Goal: Task Accomplishment & Management: Manage account settings

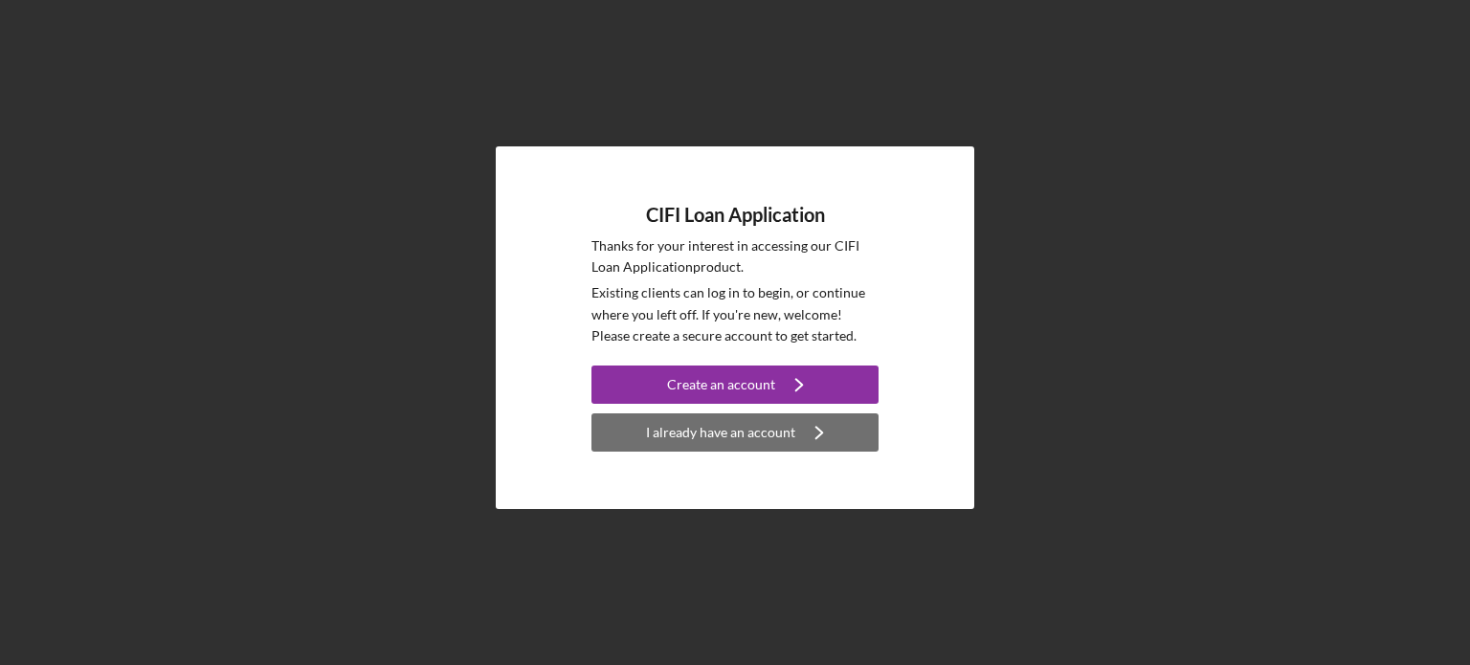
click at [746, 436] on div "I already have an account" at bounding box center [720, 432] width 149 height 38
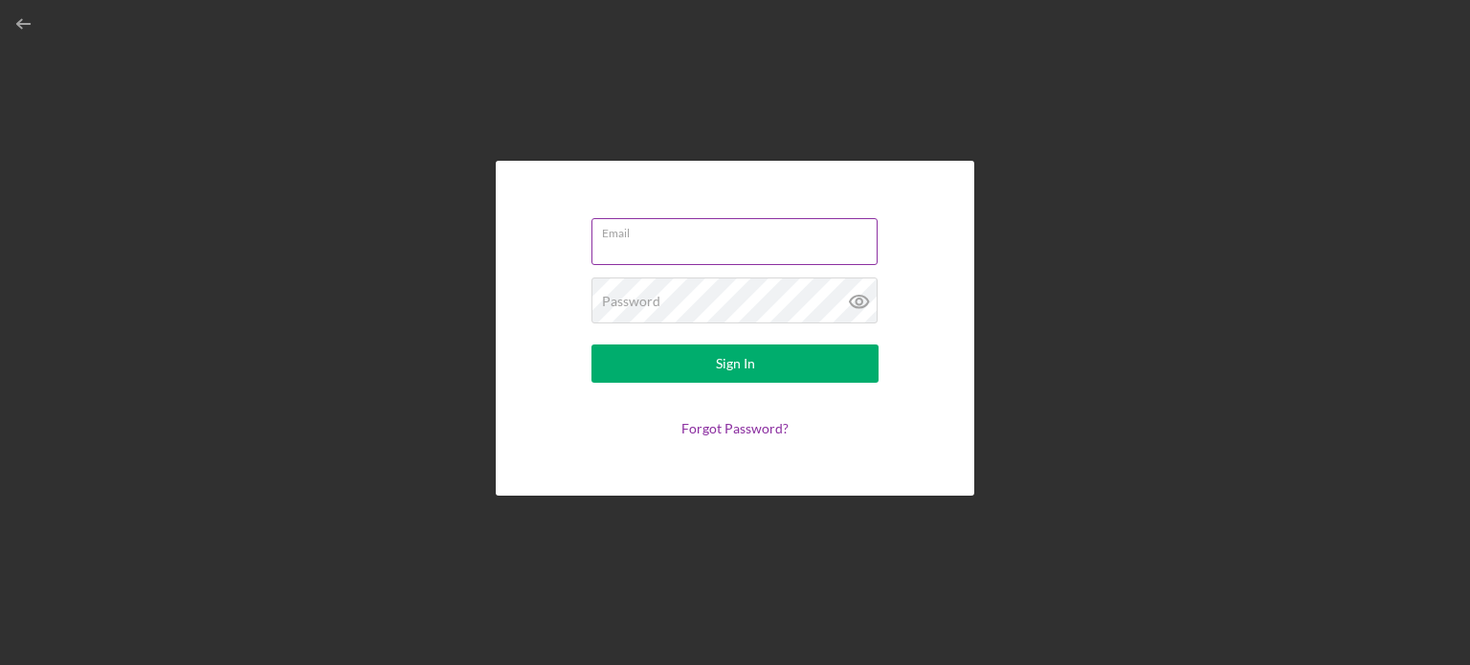
click at [681, 245] on input "Email" at bounding box center [734, 241] width 286 height 46
type input "[EMAIL_ADDRESS][DOMAIN_NAME]"
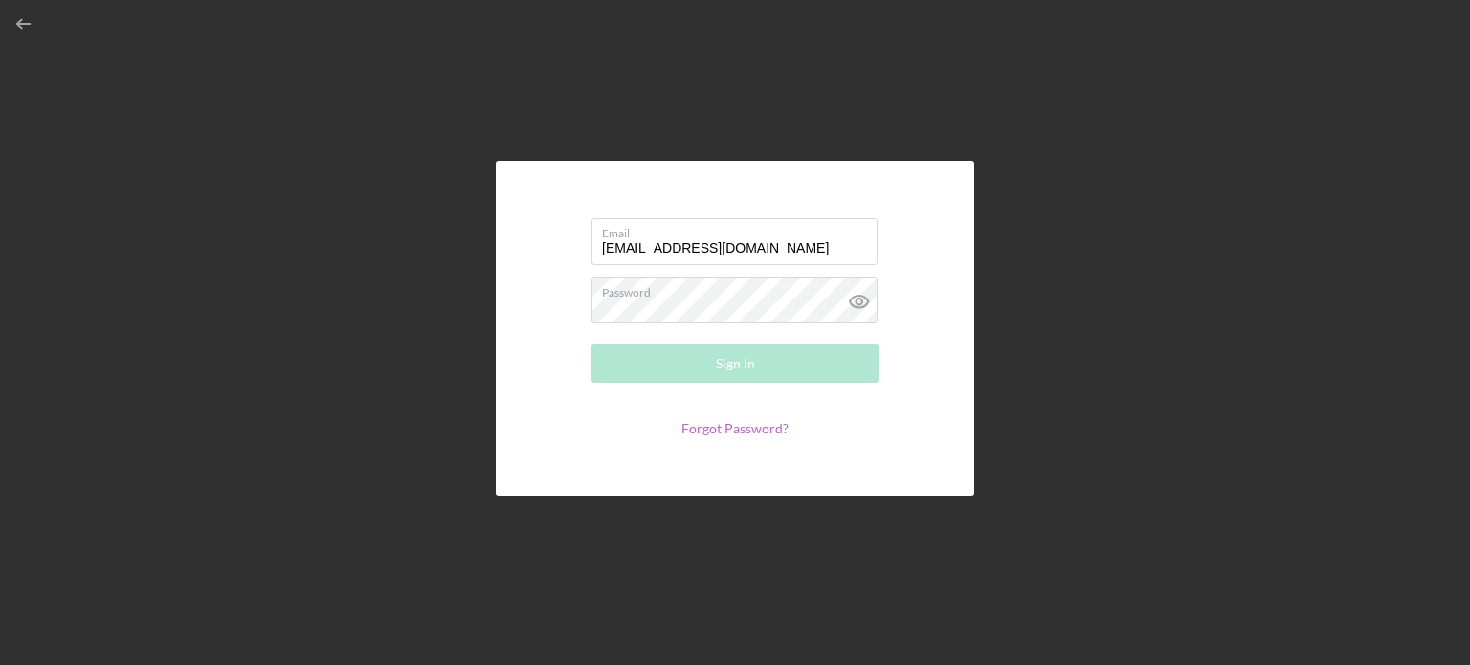
click at [746, 432] on link "Forgot Password?" at bounding box center [734, 428] width 107 height 16
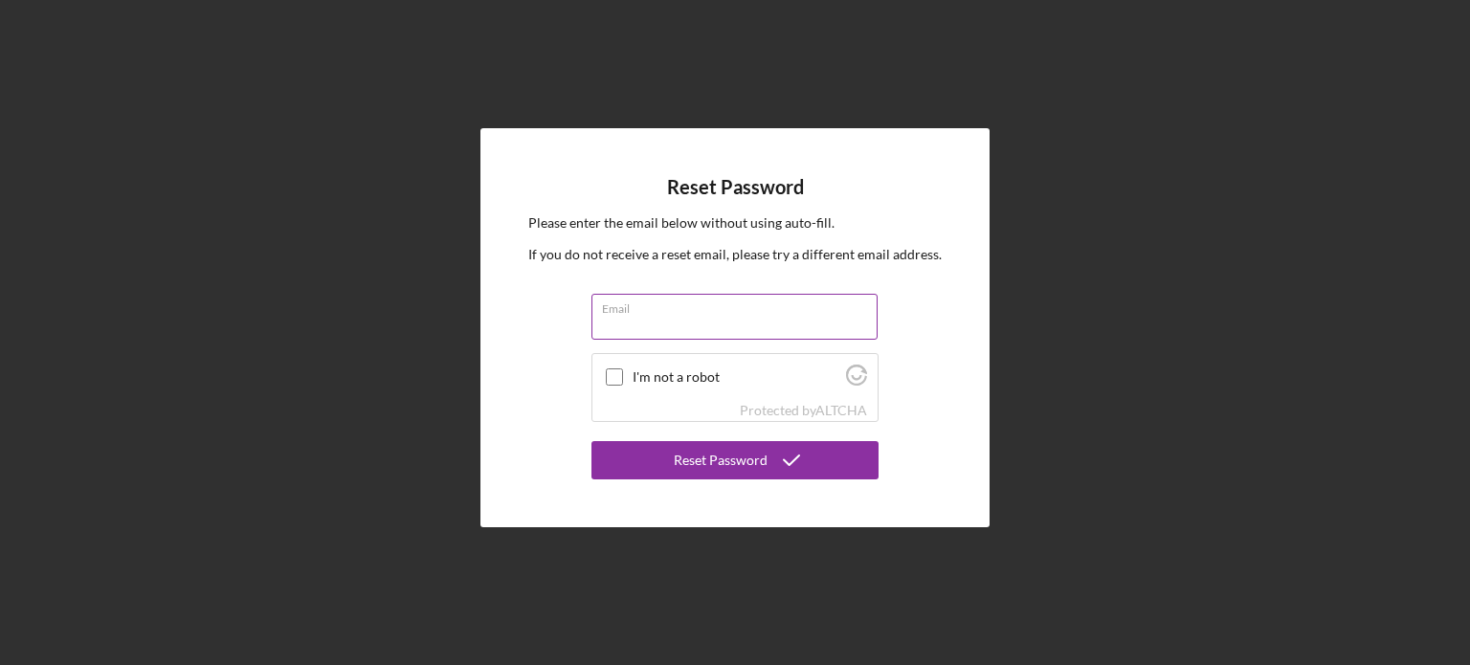
click at [627, 330] on input "Email" at bounding box center [734, 317] width 286 height 46
type input "[EMAIL_ADDRESS][DOMAIN_NAME]"
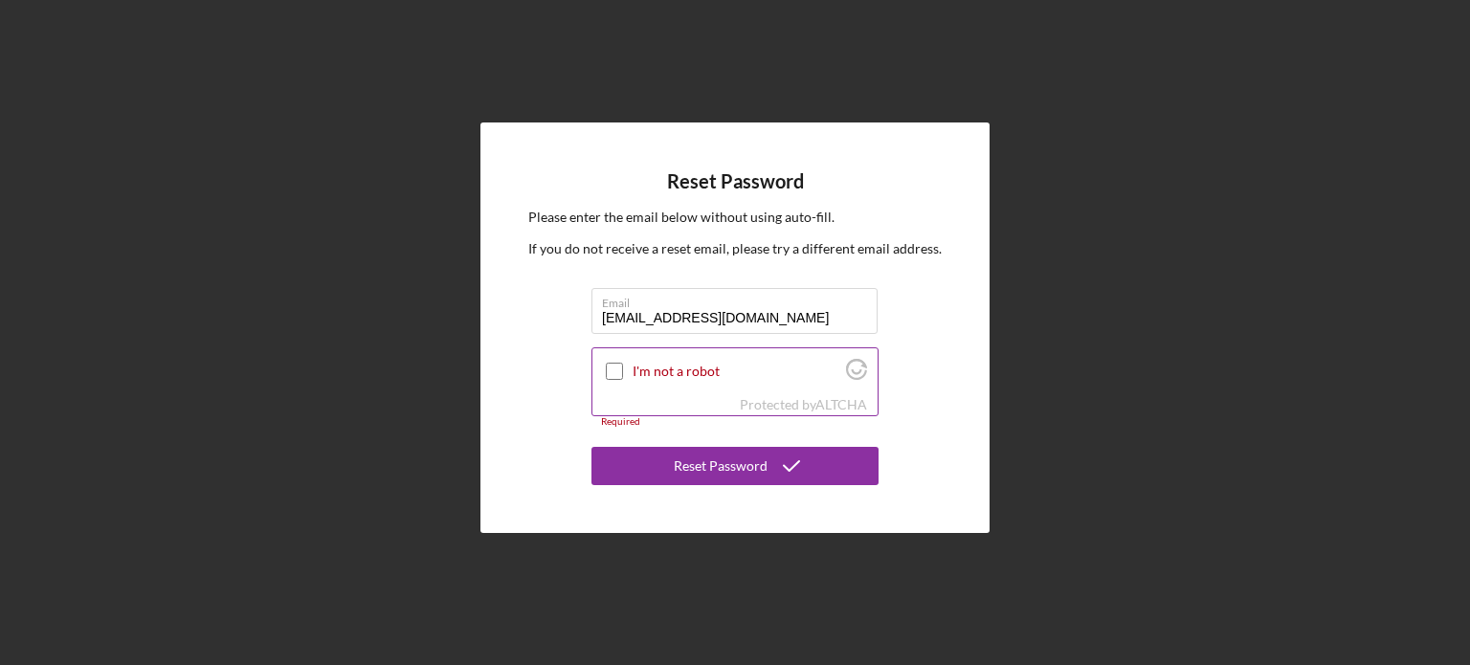
click at [617, 370] on input "I'm not a robot" at bounding box center [614, 371] width 17 height 17
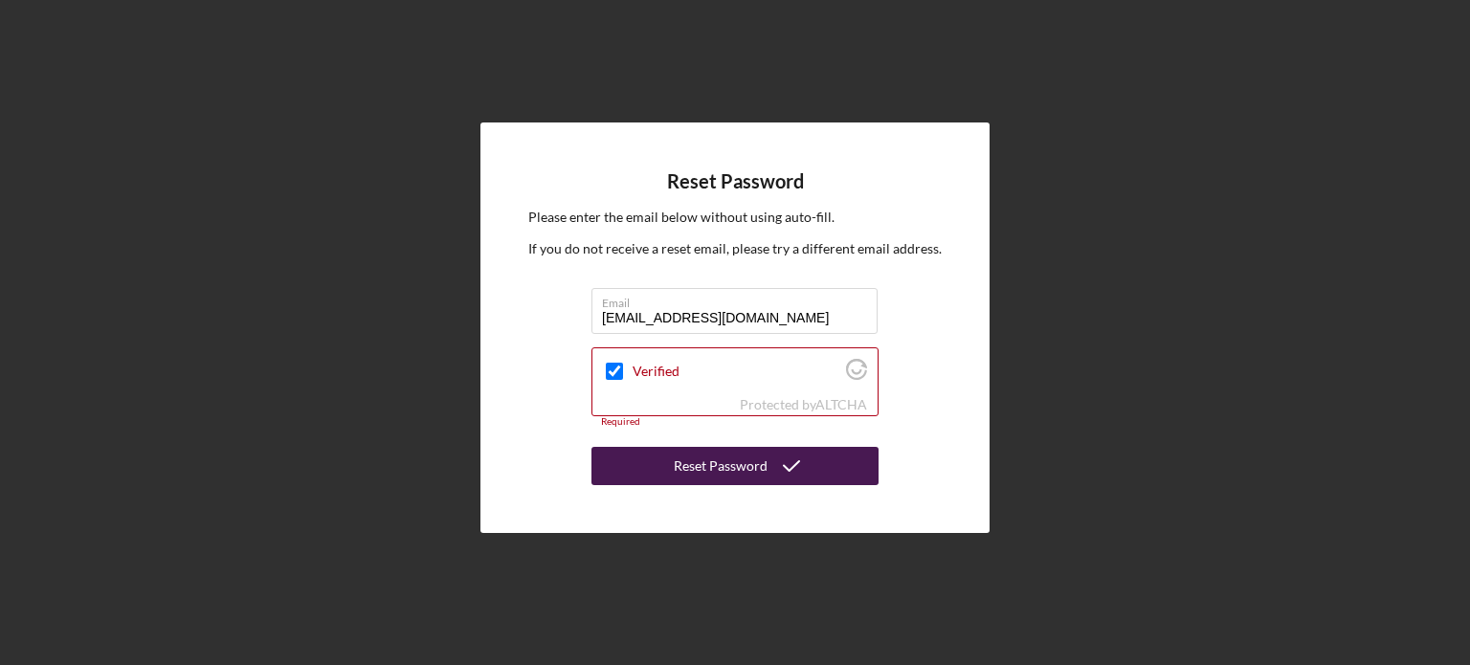
click at [736, 471] on div "Reset Password" at bounding box center [721, 466] width 94 height 38
click at [779, 470] on icon "submit" at bounding box center [791, 466] width 48 height 48
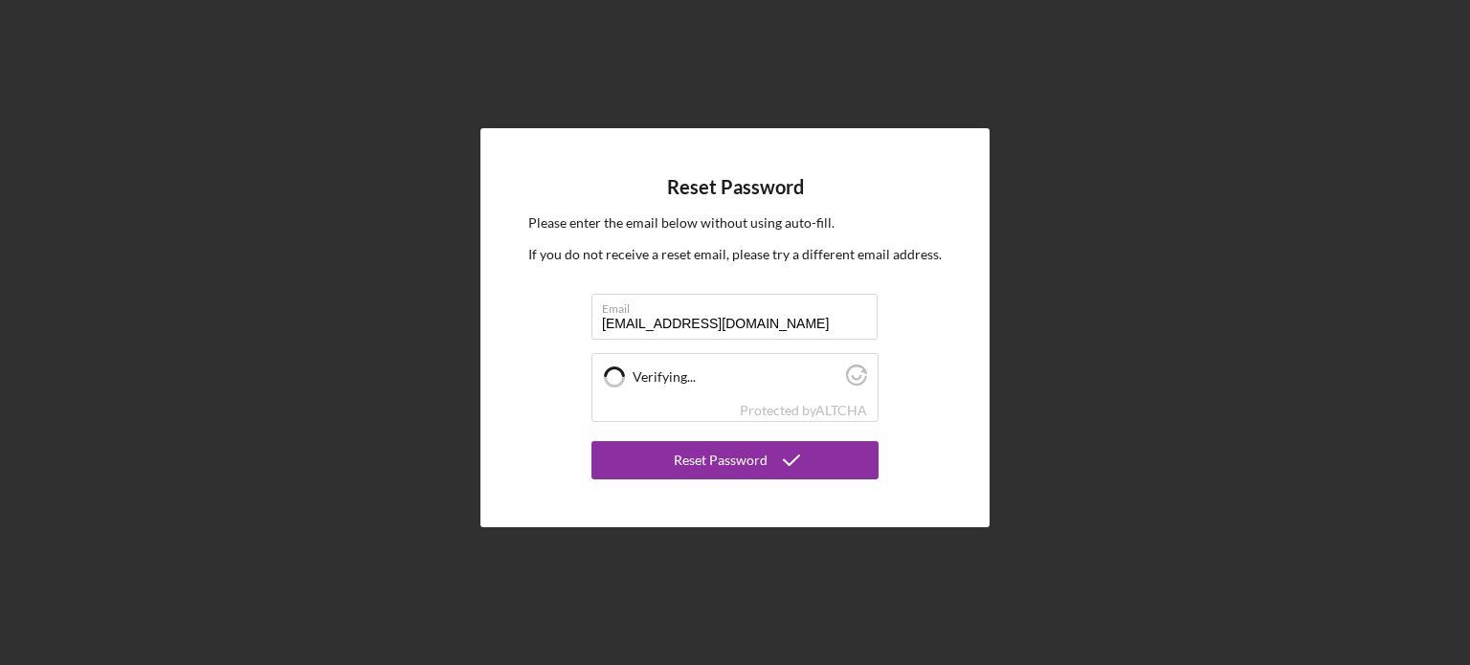
checkbox input "true"
